Goal: Information Seeking & Learning: Learn about a topic

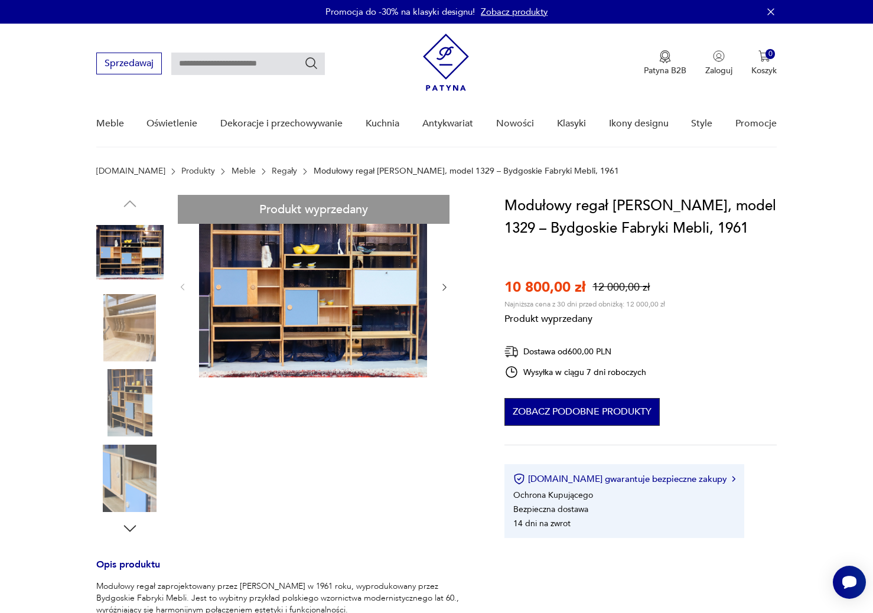
click at [568, 416] on button "Zobacz podobne produkty" at bounding box center [581, 412] width 155 height 28
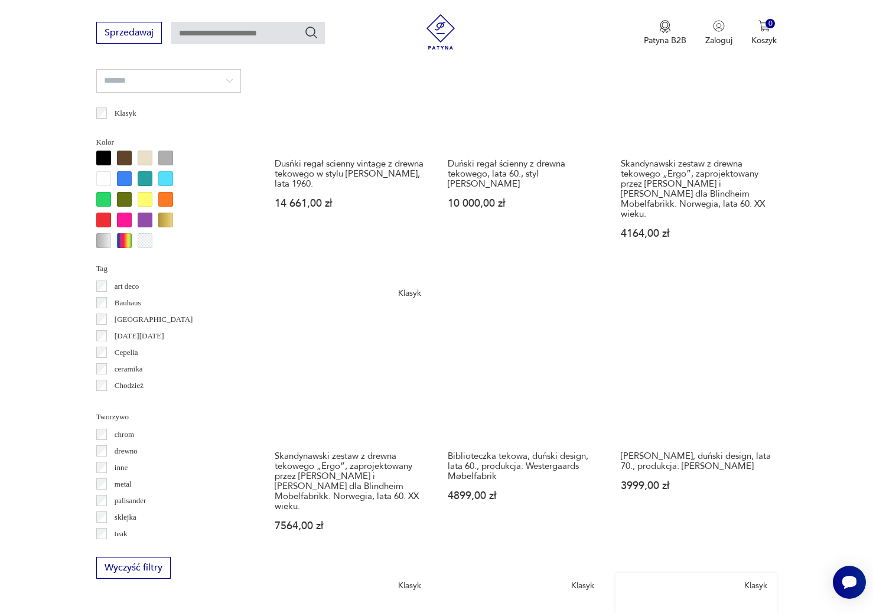
scroll to position [1080, 0]
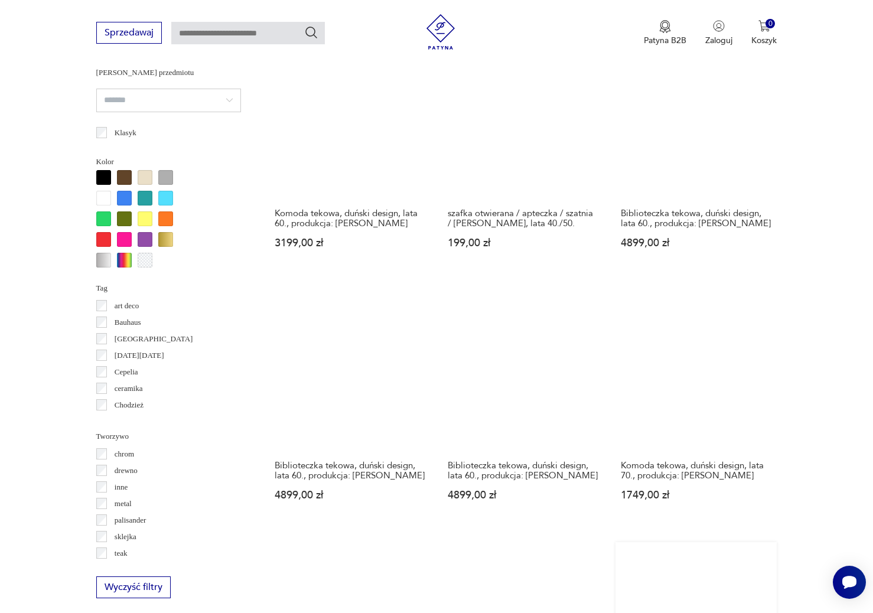
scroll to position [1060, 0]
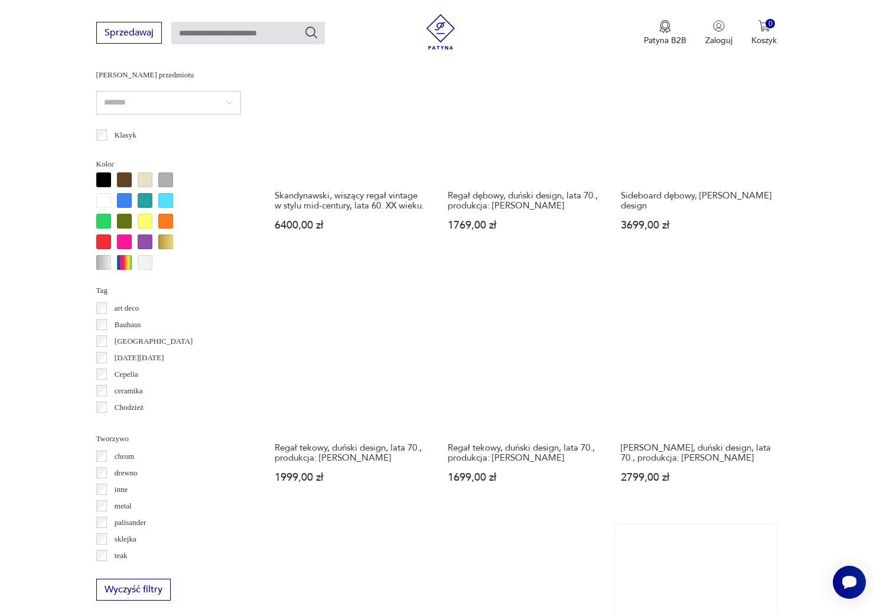
scroll to position [1059, 0]
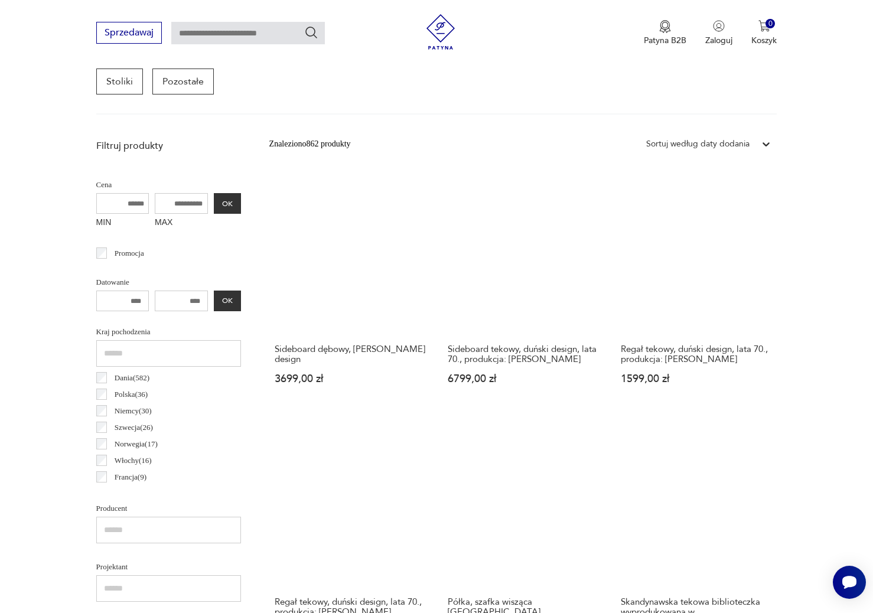
scroll to position [357, 0]
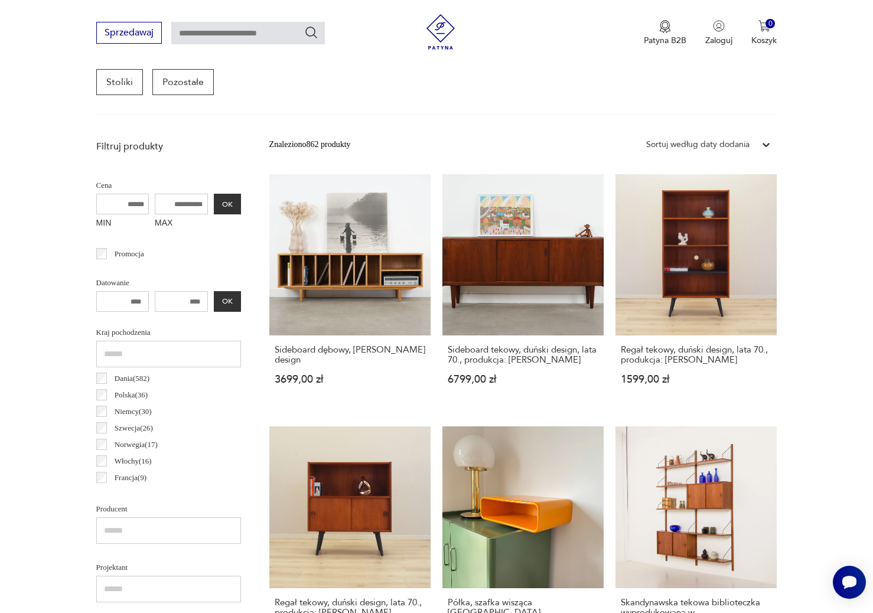
click at [279, 345] on h3 "Sideboard dębowy, [PERSON_NAME] design" at bounding box center [350, 355] width 151 height 20
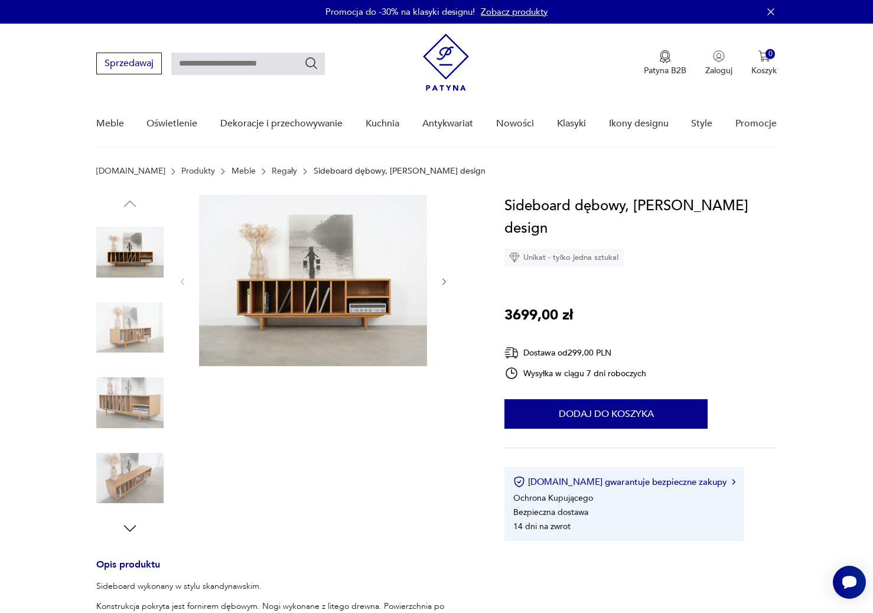
click at [352, 284] on img at bounding box center [313, 280] width 228 height 171
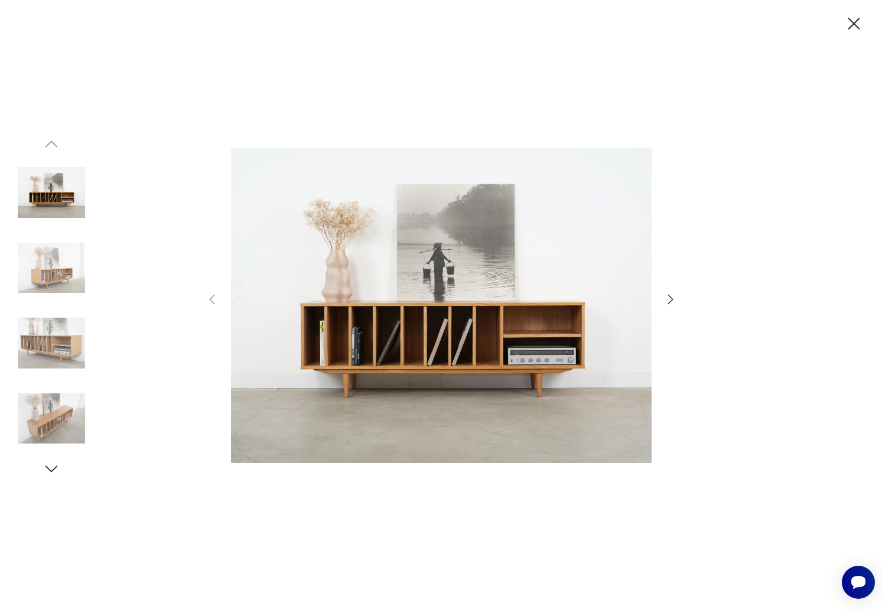
click at [673, 300] on icon "button" at bounding box center [670, 299] width 14 height 14
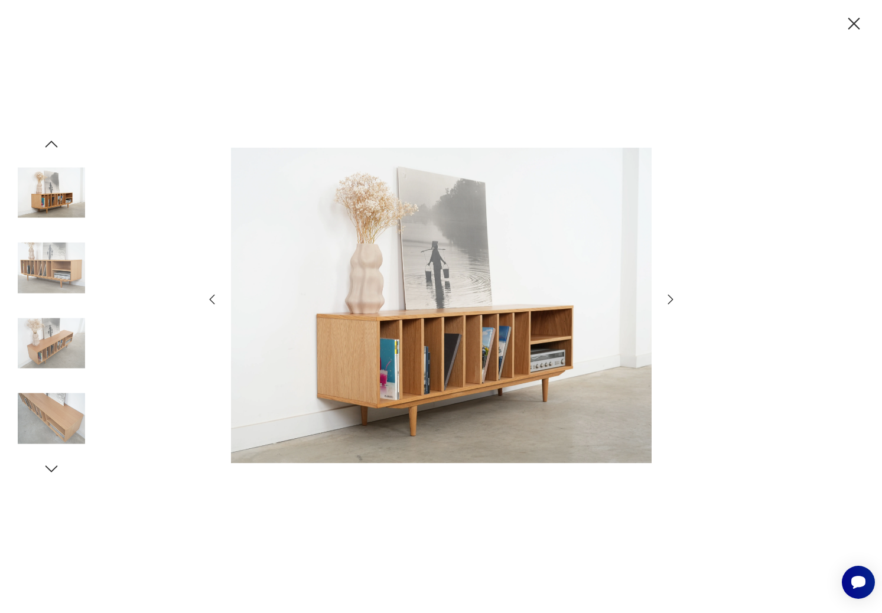
click at [673, 300] on icon "button" at bounding box center [670, 299] width 14 height 14
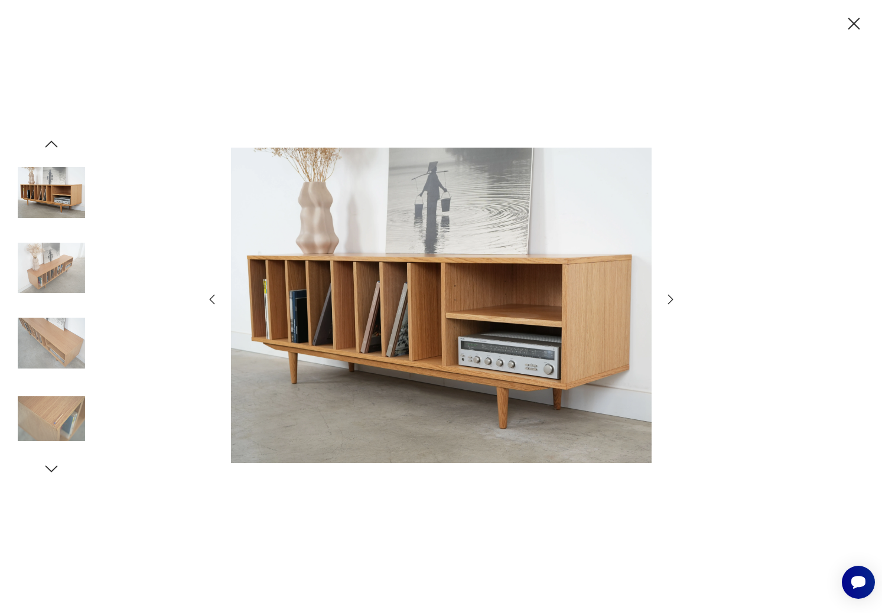
click at [673, 300] on icon "button" at bounding box center [670, 299] width 14 height 14
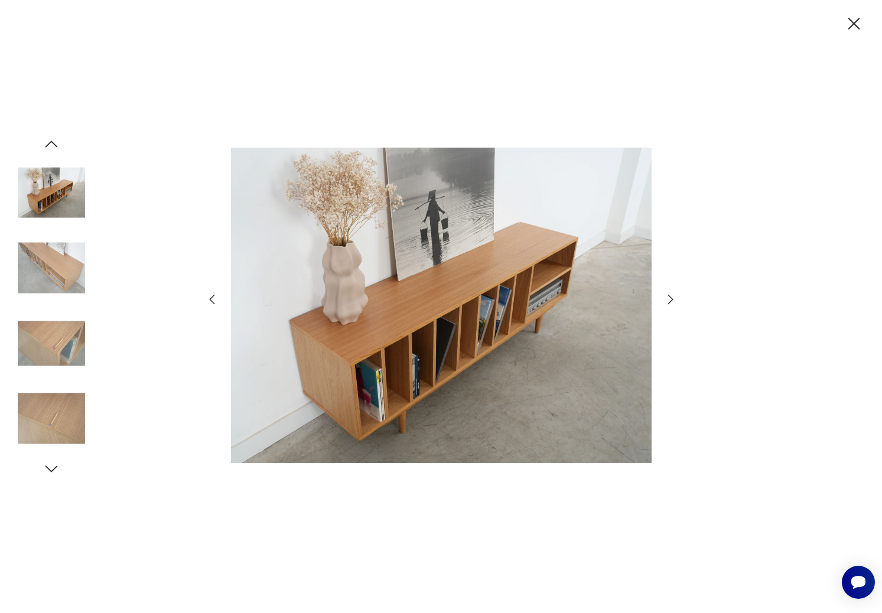
click at [673, 300] on icon "button" at bounding box center [670, 299] width 14 height 14
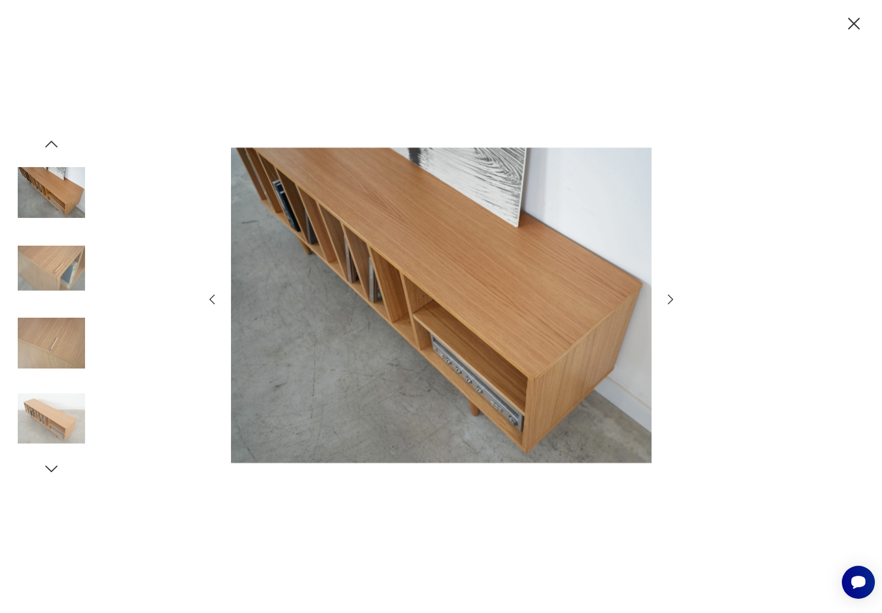
click at [673, 300] on icon "button" at bounding box center [670, 299] width 14 height 14
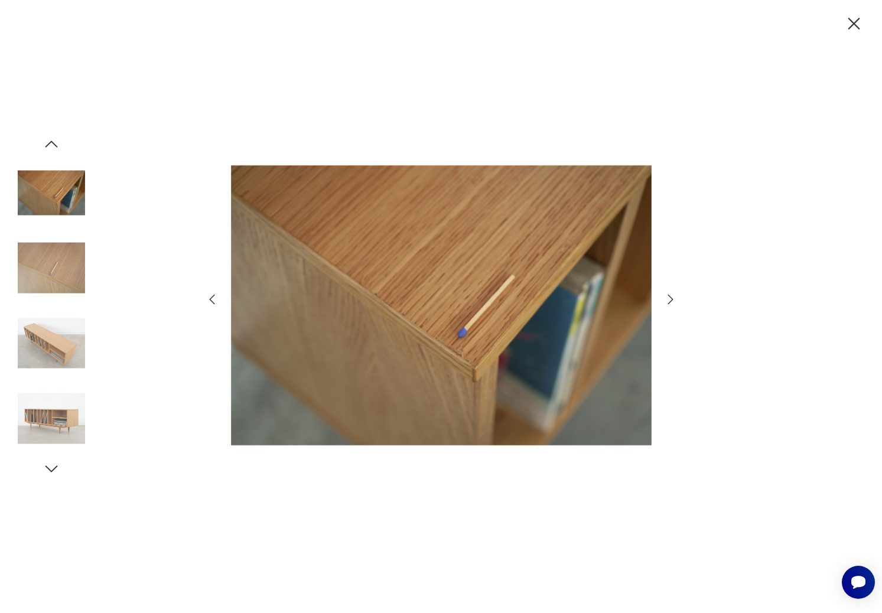
click at [673, 300] on icon "button" at bounding box center [670, 299] width 14 height 14
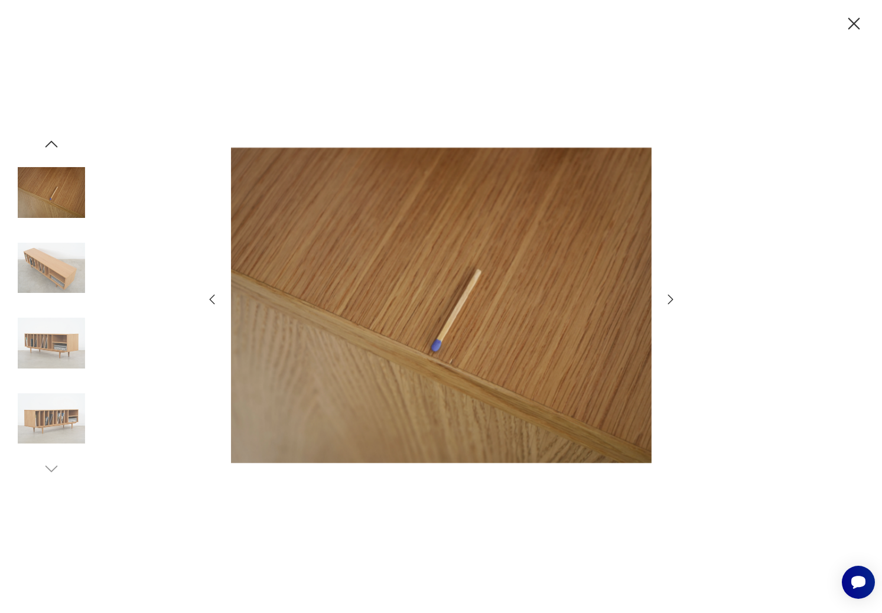
click at [673, 300] on icon "button" at bounding box center [670, 299] width 14 height 14
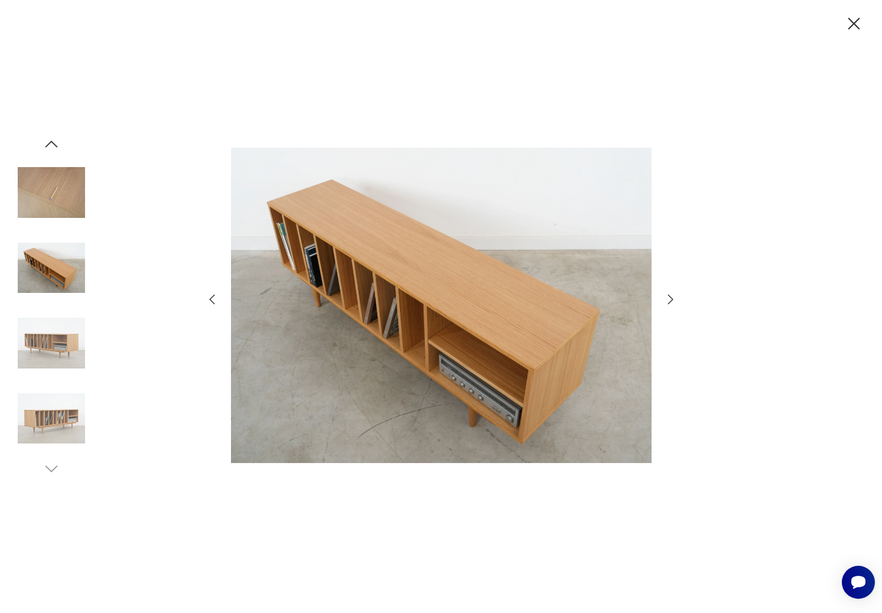
click at [673, 300] on icon "button" at bounding box center [670, 299] width 14 height 14
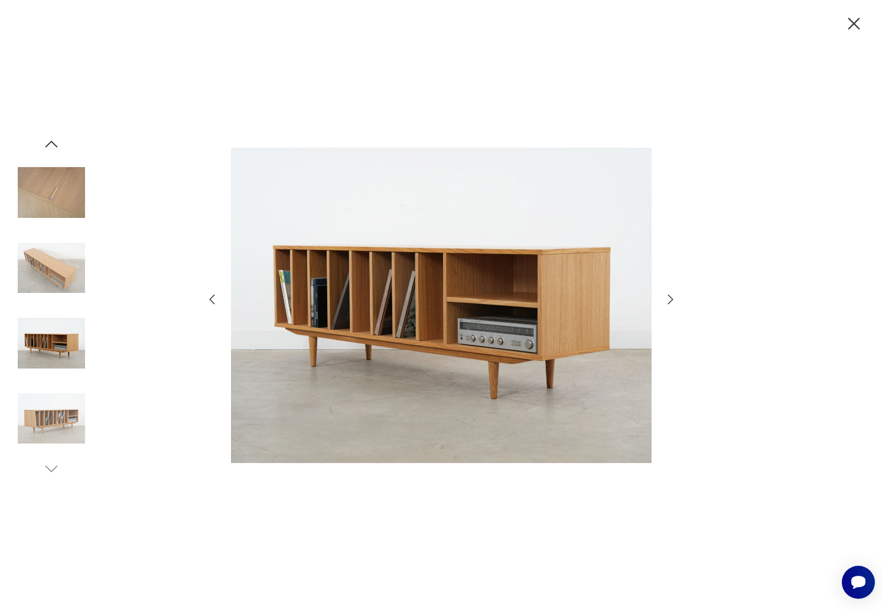
click at [208, 300] on icon "button" at bounding box center [212, 299] width 14 height 14
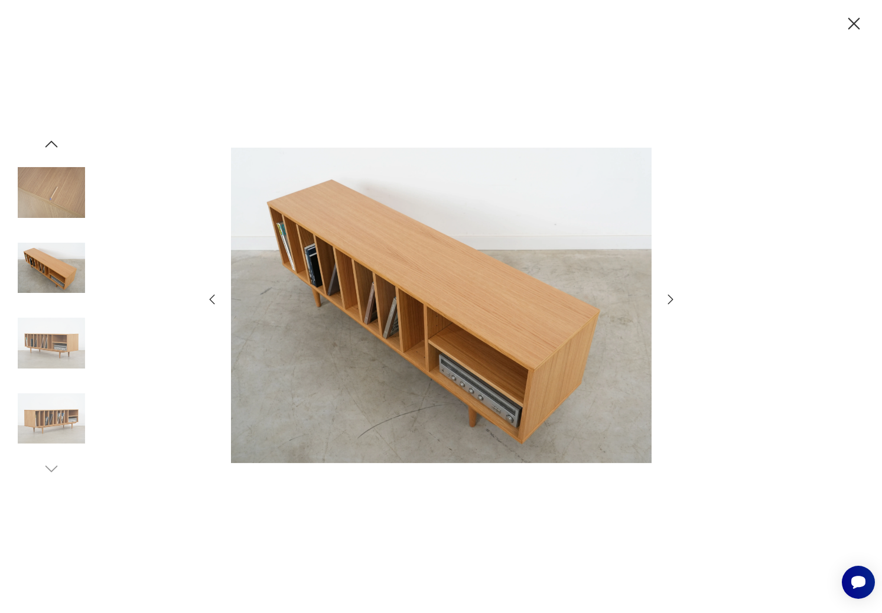
click at [208, 300] on icon "button" at bounding box center [212, 299] width 14 height 14
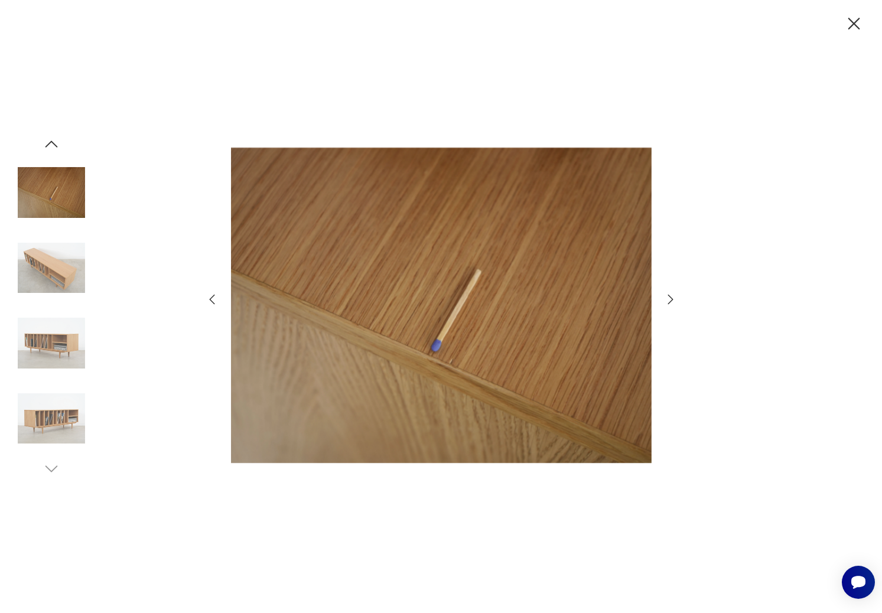
click at [208, 300] on icon "button" at bounding box center [212, 299] width 14 height 14
